Goal: Find specific page/section: Find specific page/section

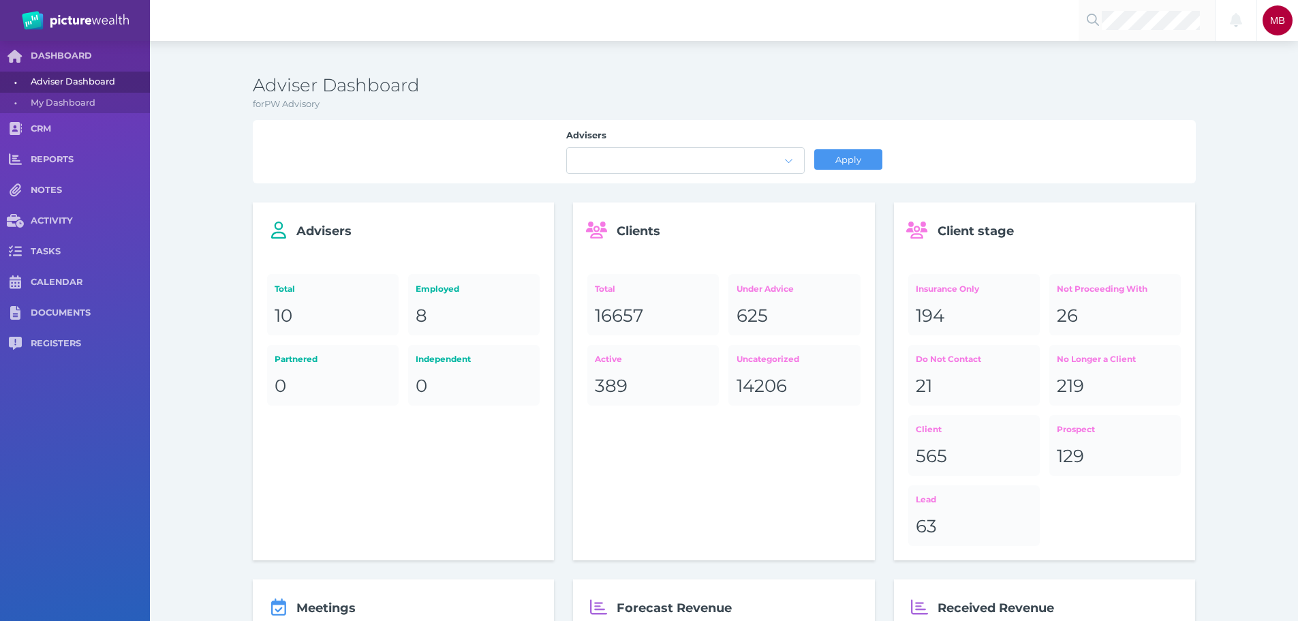
click at [1108, 31] on div at bounding box center [1146, 20] width 136 height 41
click at [1164, 68] on span "[PERSON_NAME]" at bounding box center [1157, 58] width 116 height 20
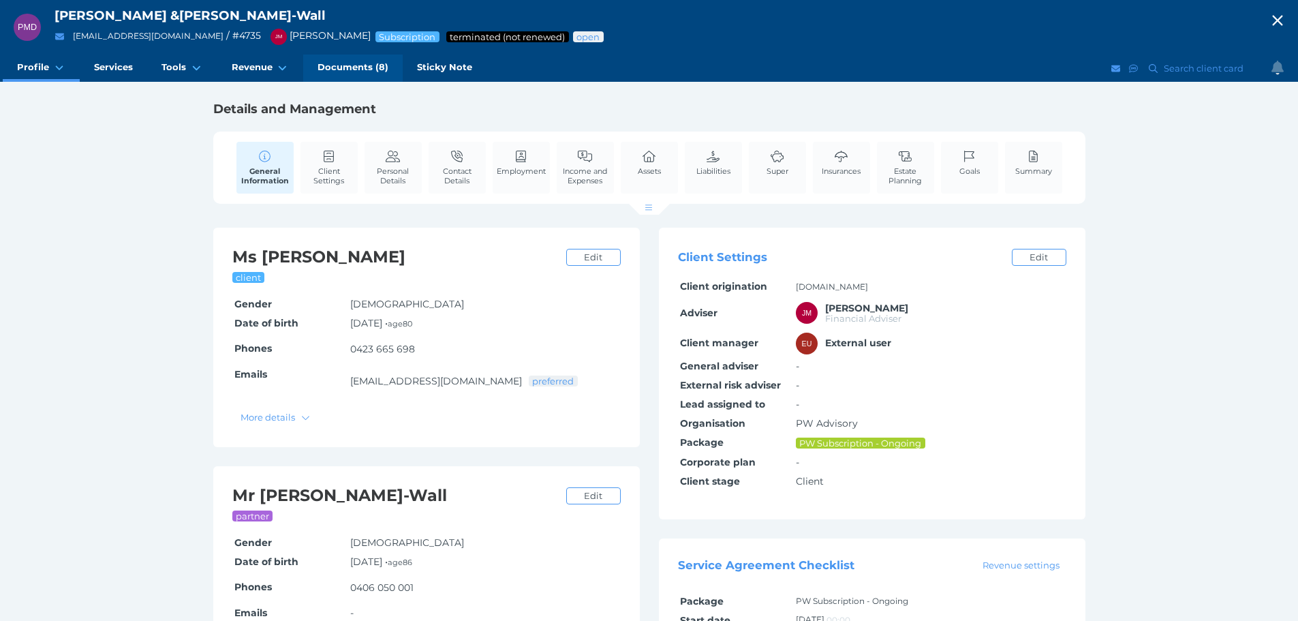
click at [347, 69] on span "Documents (8)" at bounding box center [352, 67] width 71 height 12
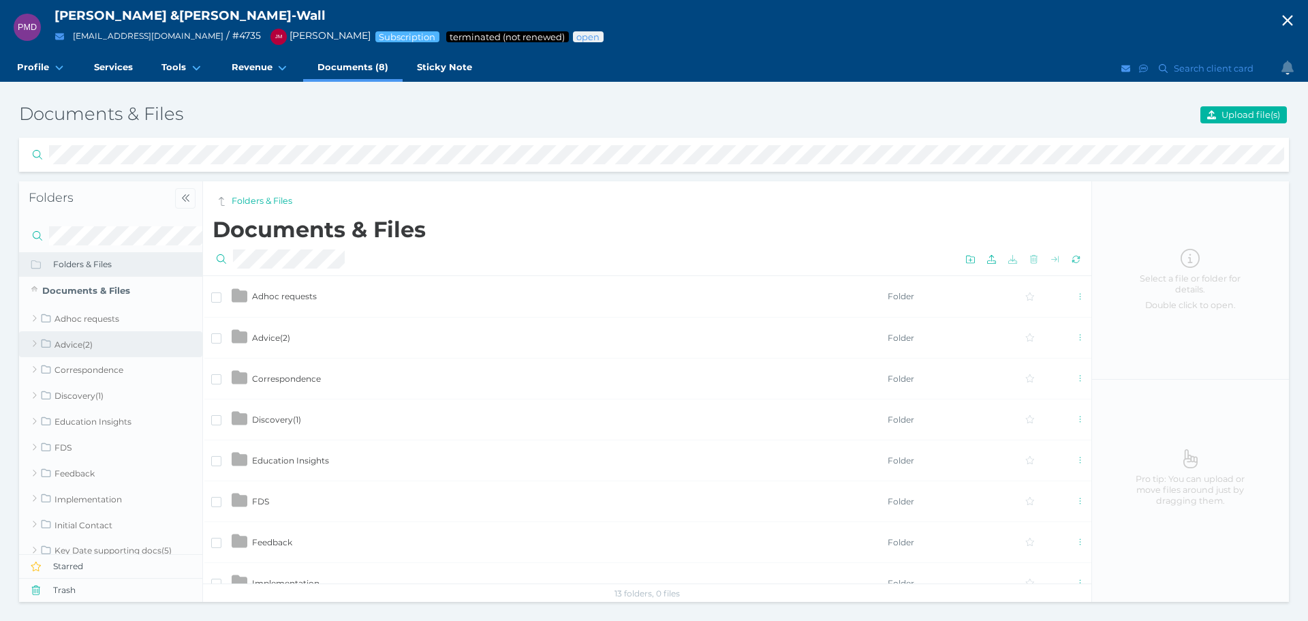
drag, startPoint x: 83, startPoint y: 345, endPoint x: 194, endPoint y: 356, distance: 111.6
click at [84, 345] on link "Advice ( 2 )" at bounding box center [110, 344] width 183 height 26
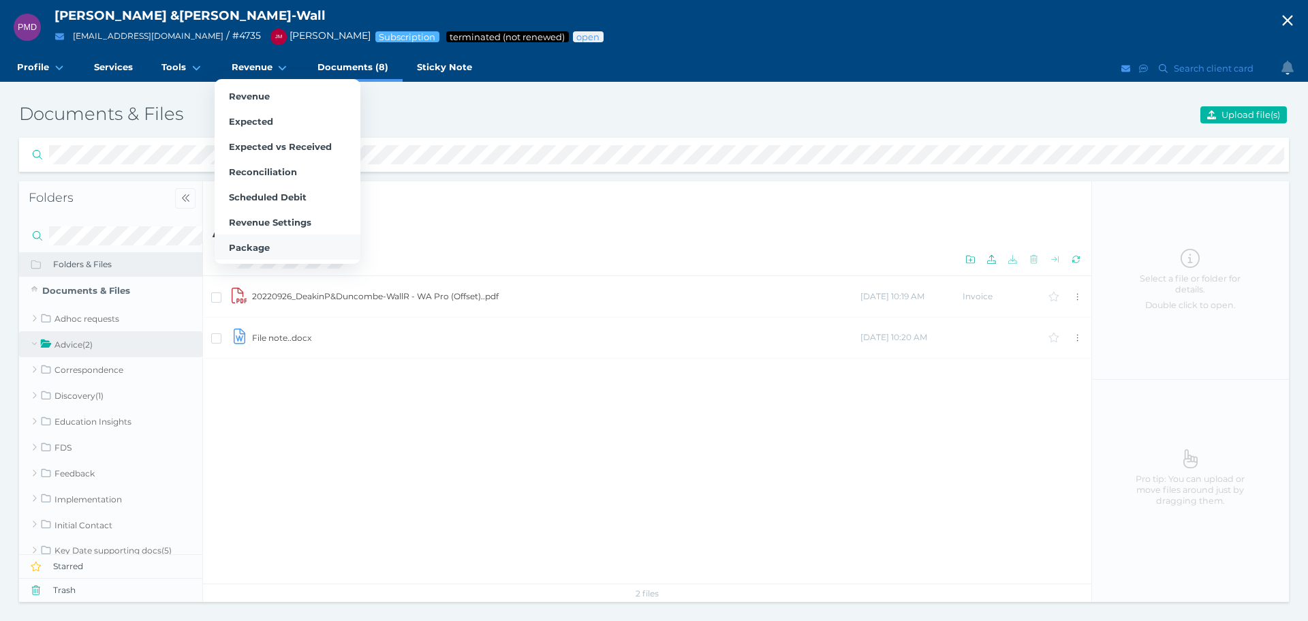
click at [267, 247] on link "Package" at bounding box center [288, 246] width 146 height 25
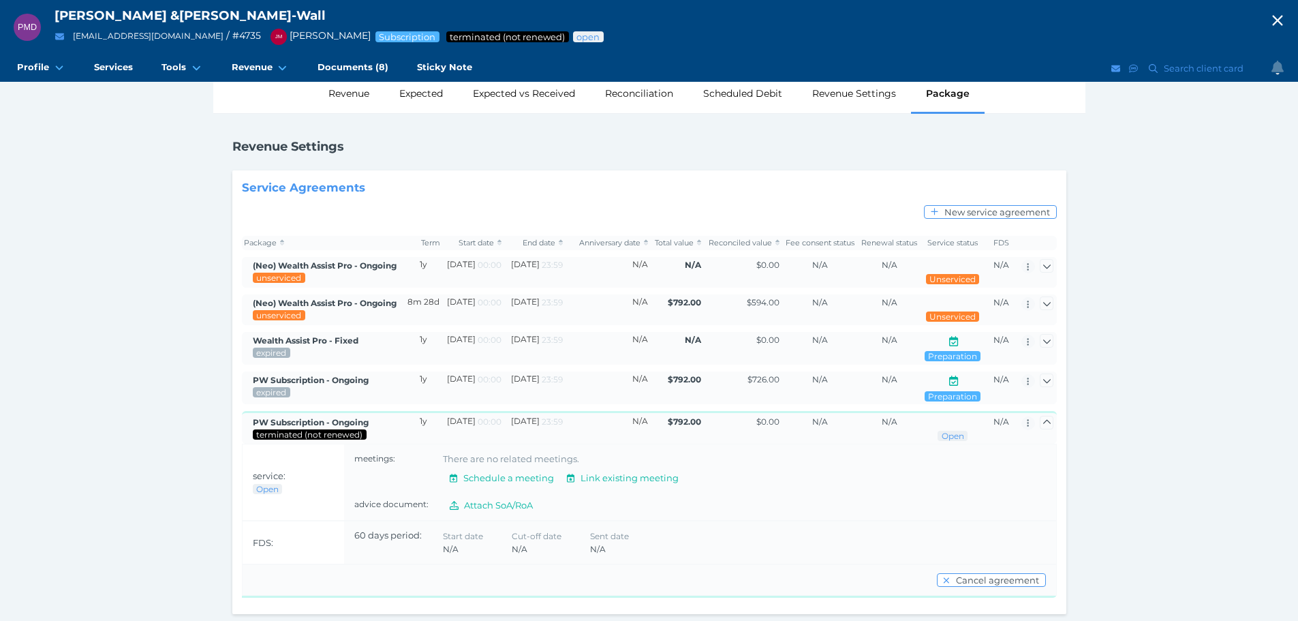
scroll to position [40, 0]
